Goal: Task Accomplishment & Management: Use online tool/utility

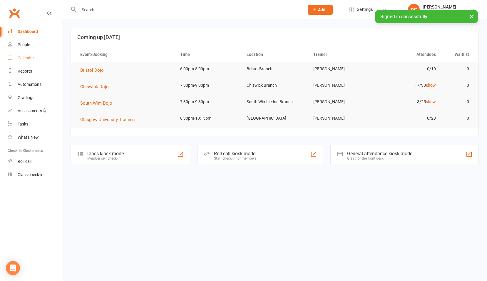
click at [31, 55] on link "Calendar" at bounding box center [35, 57] width 54 height 13
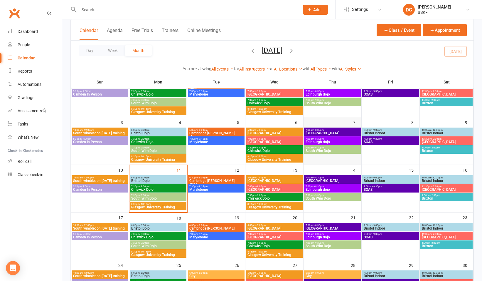
scroll to position [29, 0]
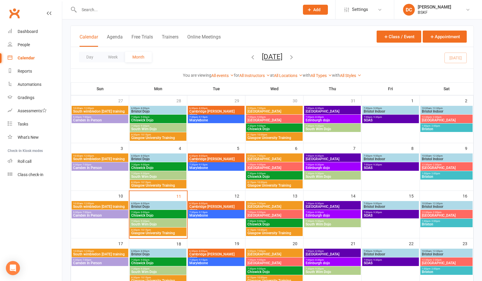
click at [327, 165] on span "7:00pm - 8:30pm" at bounding box center [333, 164] width 54 height 3
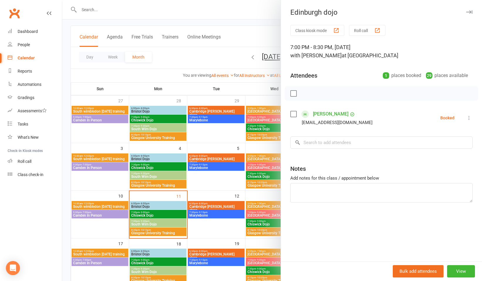
click at [355, 29] on button "Roll call" at bounding box center [367, 30] width 36 height 11
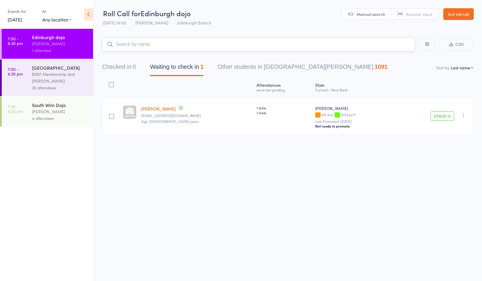
click at [195, 48] on input "search" at bounding box center [258, 45] width 313 height 14
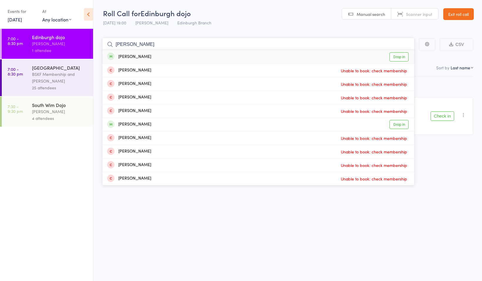
type input "[PERSON_NAME]"
click at [397, 55] on link "Drop in" at bounding box center [399, 56] width 19 height 9
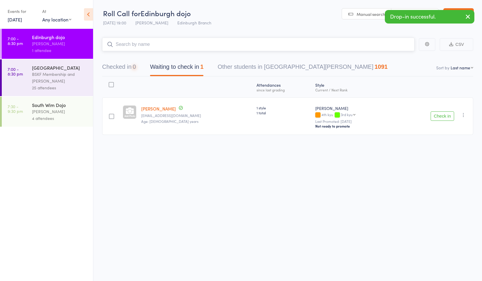
click at [202, 46] on input "search" at bounding box center [258, 45] width 313 height 14
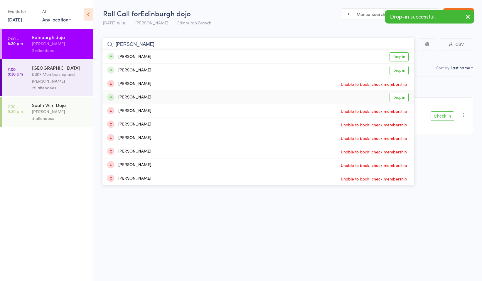
type input "[PERSON_NAME]"
click at [399, 98] on link "Drop in" at bounding box center [399, 97] width 19 height 9
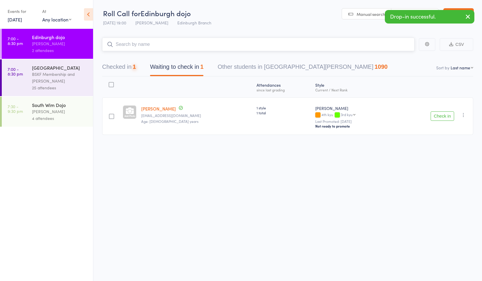
click at [181, 46] on input "search" at bounding box center [258, 45] width 313 height 14
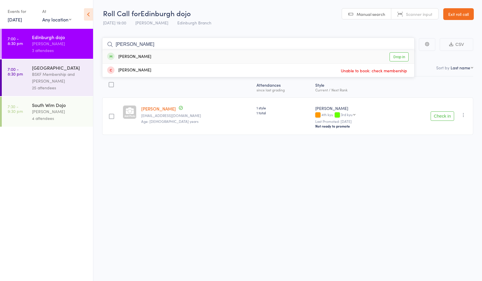
type input "aubrey"
click at [395, 55] on link "Drop in" at bounding box center [399, 56] width 19 height 9
